Goal: Task Accomplishment & Management: Use online tool/utility

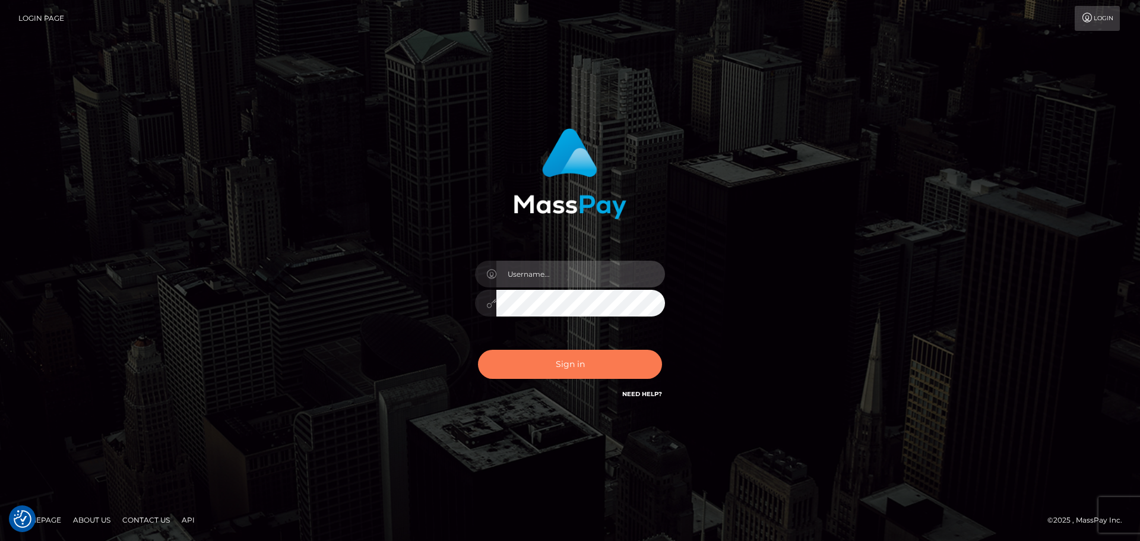
type input "Aurelio.Silversocial"
click at [550, 373] on button "Sign in" at bounding box center [570, 364] width 184 height 29
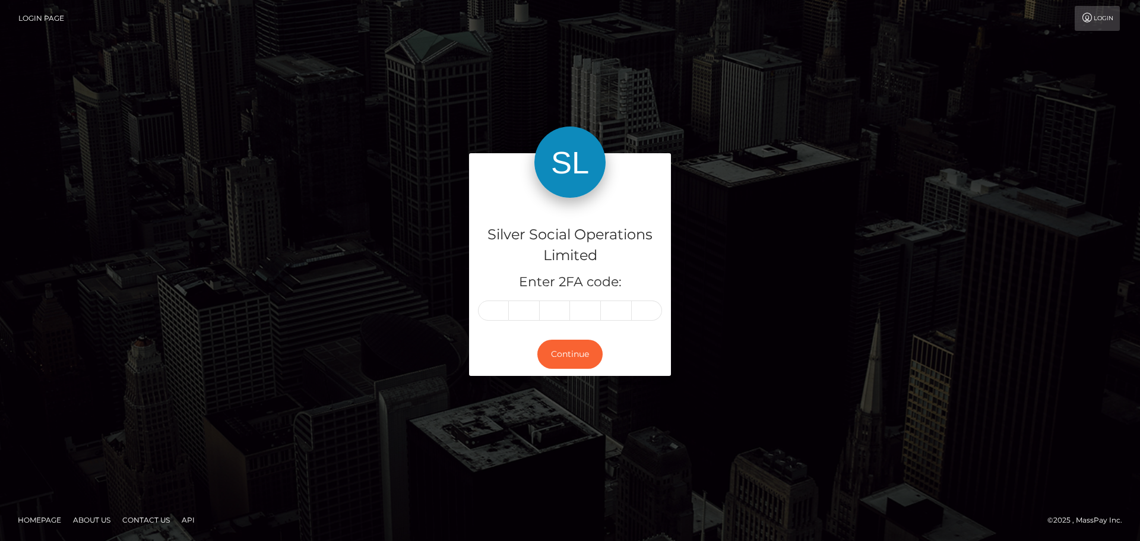
click at [496, 306] on input "text" at bounding box center [493, 310] width 31 height 20
type input "0"
type input "5"
type input "3"
type input "2"
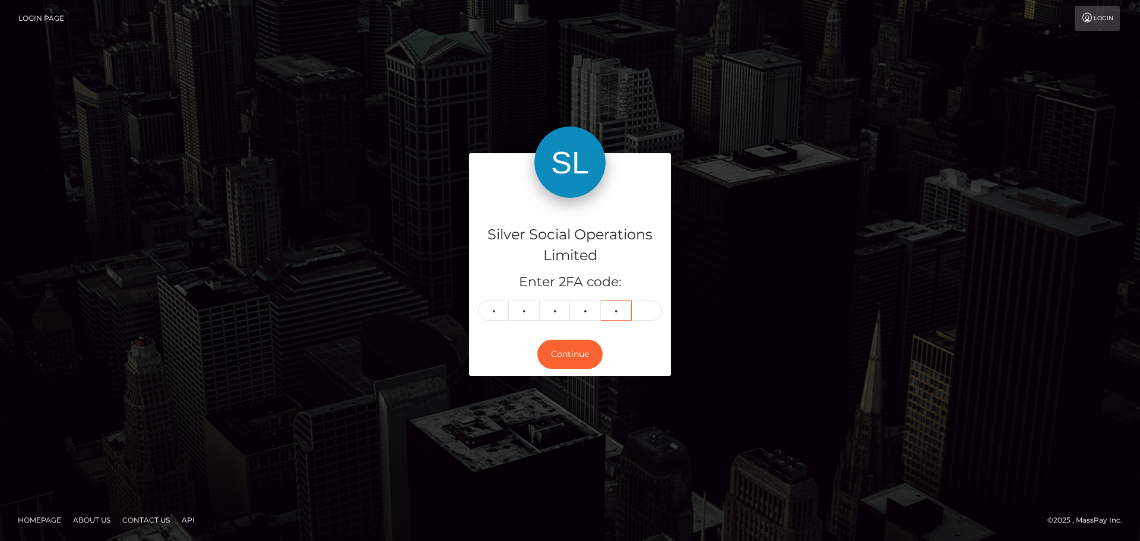
type input "9"
type input "8"
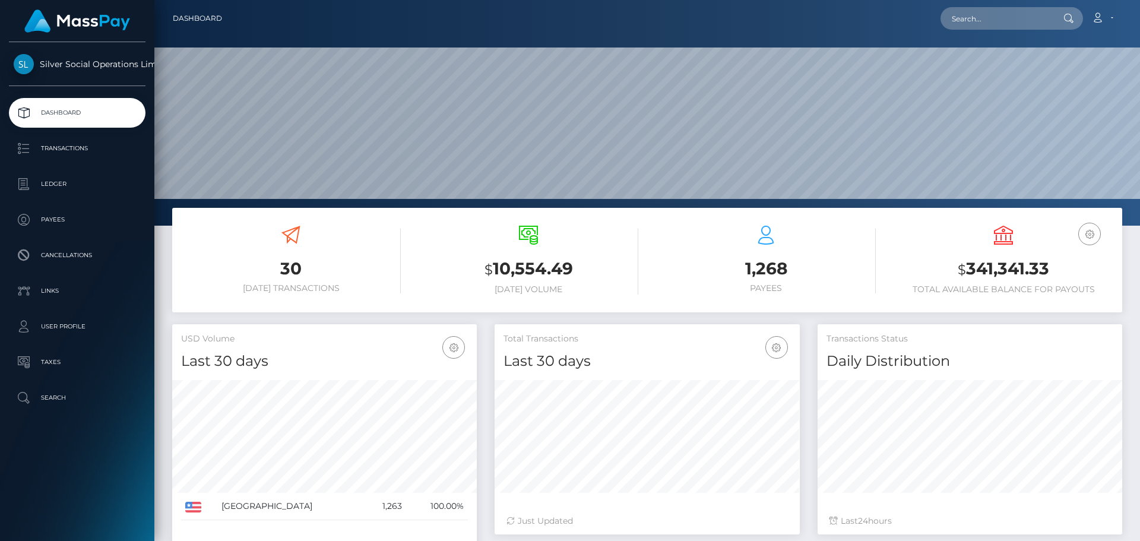
scroll to position [211, 305]
drag, startPoint x: 1058, startPoint y: 271, endPoint x: 967, endPoint y: 268, distance: 90.9
click at [967, 268] on h3 "$ 341,341.33" at bounding box center [1003, 269] width 220 height 24
copy h3 "341,341.33"
